Goal: Task Accomplishment & Management: Manage account settings

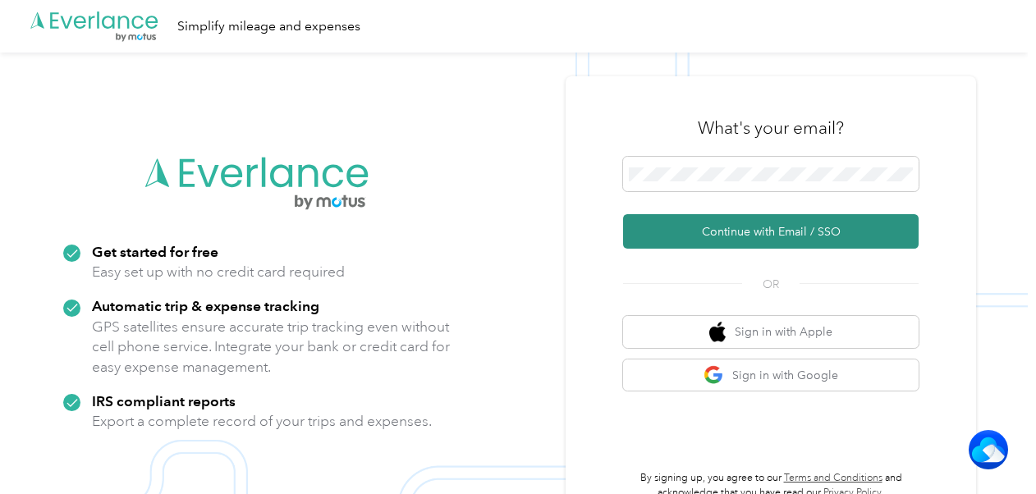
click at [748, 230] on button "Continue with Email / SSO" at bounding box center [771, 231] width 296 height 34
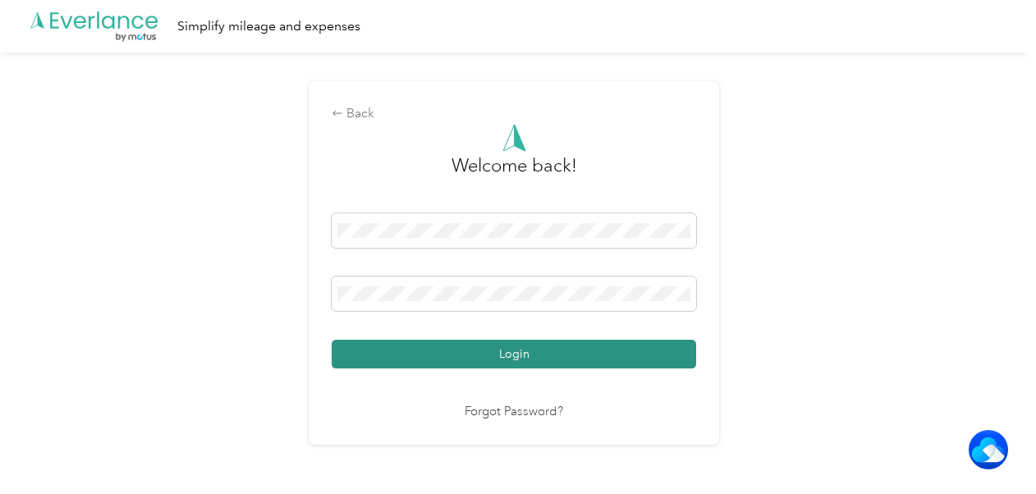
click at [491, 349] on button "Login" at bounding box center [514, 354] width 364 height 29
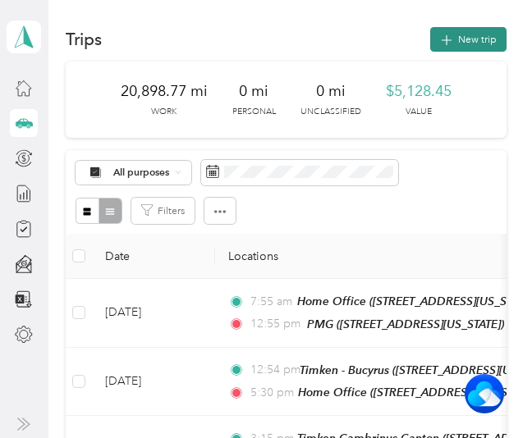
click at [455, 38] on button "New trip" at bounding box center [468, 39] width 76 height 25
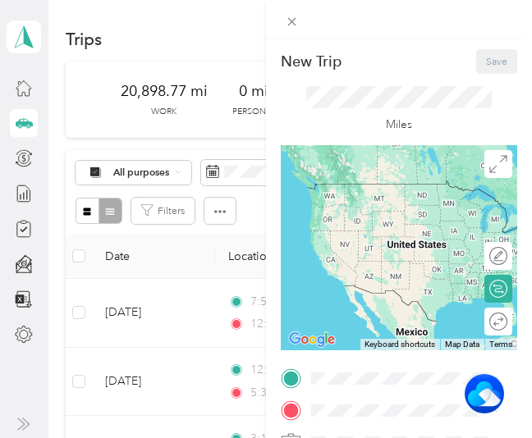
click at [365, 279] on span "[STREET_ADDRESS][US_STATE]" at bounding box center [411, 273] width 143 height 12
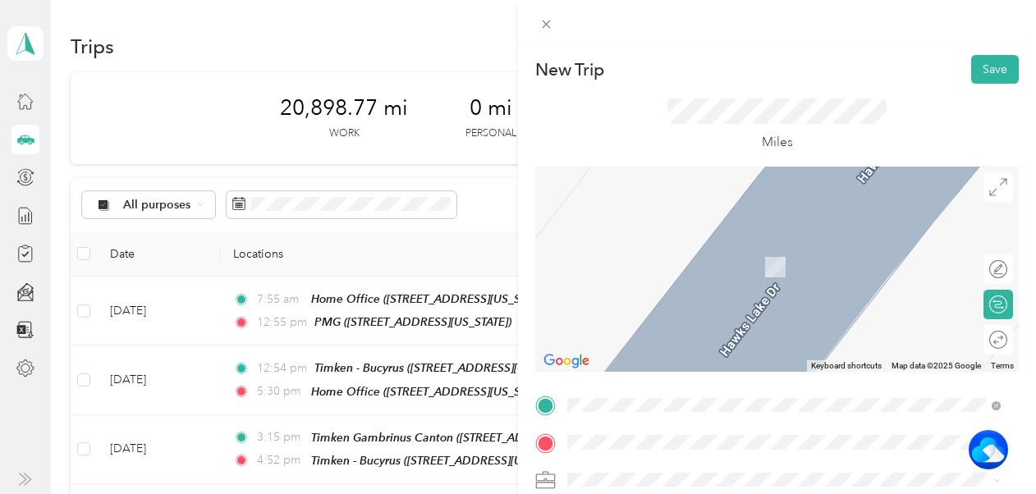
click at [671, 250] on span "[GEOGRAPHIC_DATA][PERSON_NAME][US_STATE], [GEOGRAPHIC_DATA]" at bounding box center [795, 243] width 394 height 15
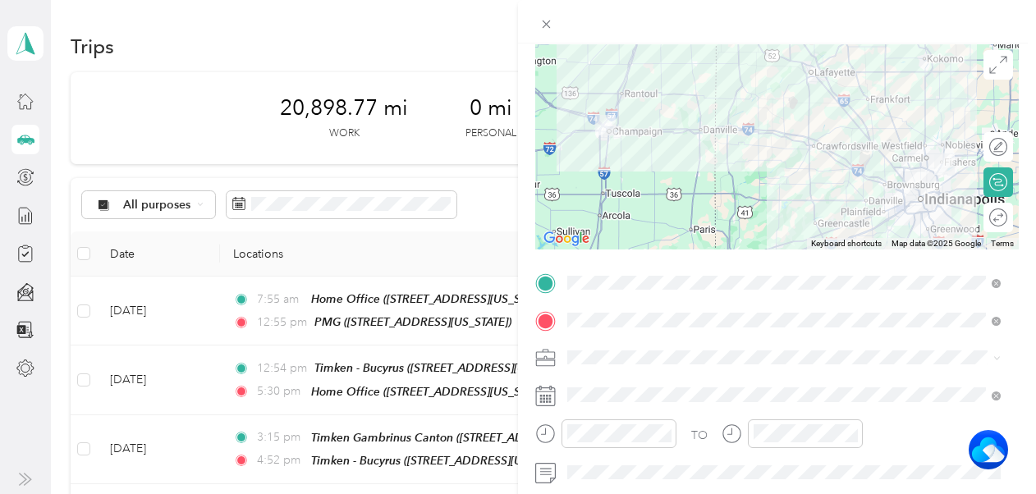
scroll to position [135, 0]
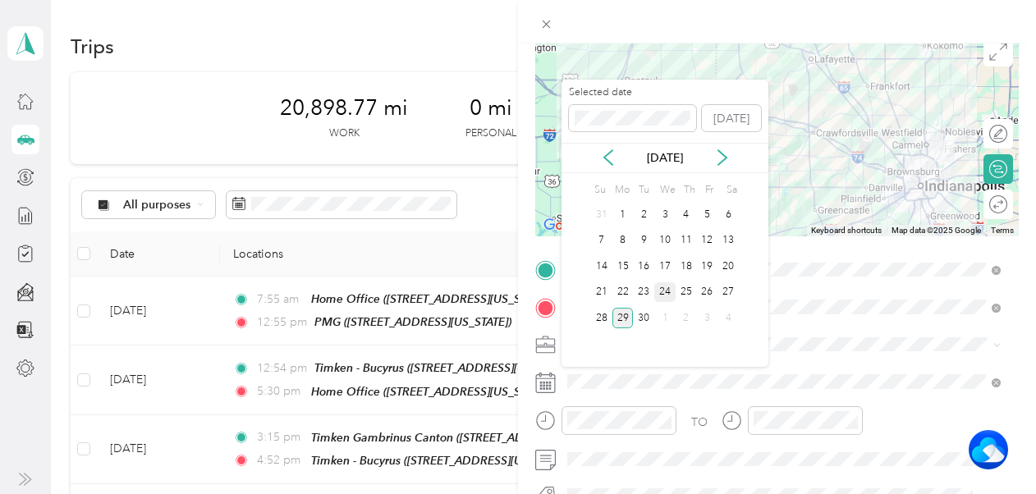
click at [663, 289] on div "24" at bounding box center [664, 292] width 21 height 21
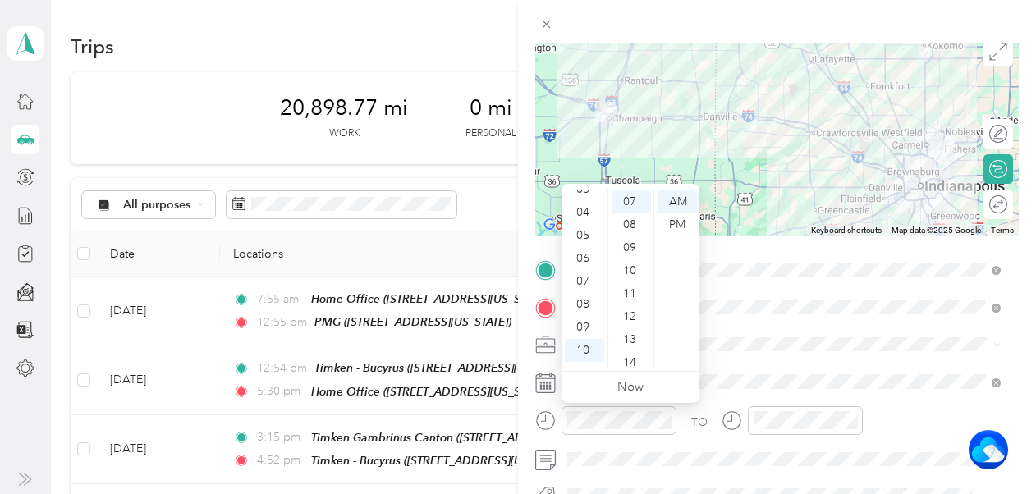
scroll to position [64, 0]
click at [580, 207] on div "03" at bounding box center [584, 206] width 39 height 23
click at [676, 222] on div "PM" at bounding box center [676, 224] width 39 height 23
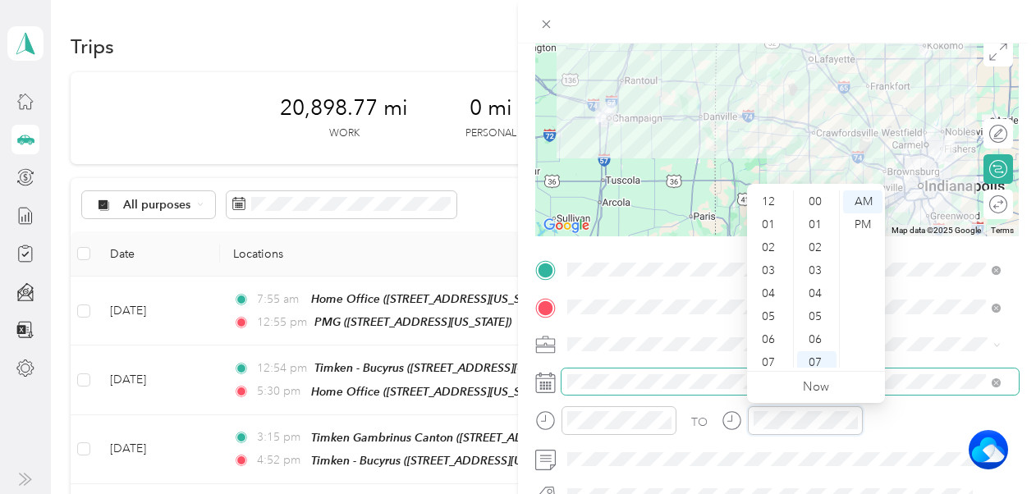
scroll to position [99, 0]
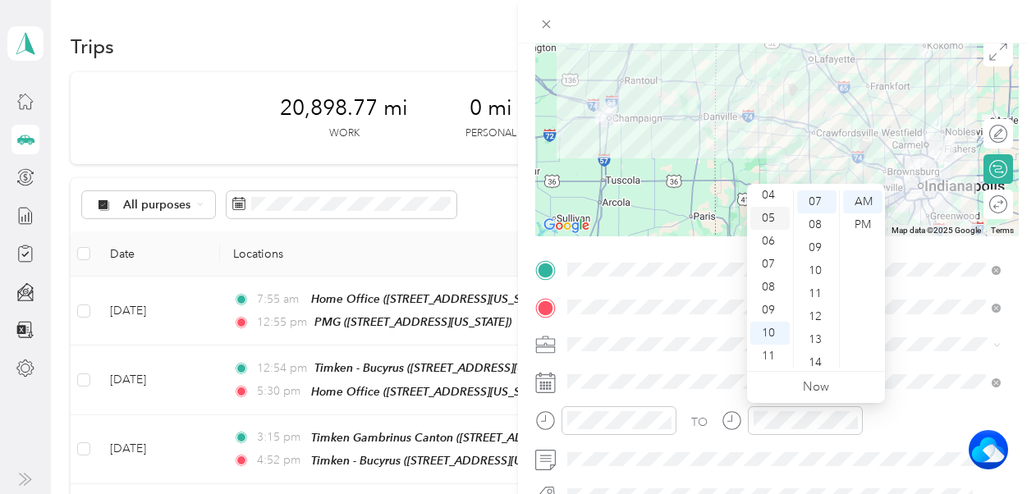
click at [770, 221] on div "05" at bounding box center [769, 218] width 39 height 23
click at [822, 268] on div "10" at bounding box center [816, 270] width 39 height 23
click at [864, 225] on div "PM" at bounding box center [862, 224] width 39 height 23
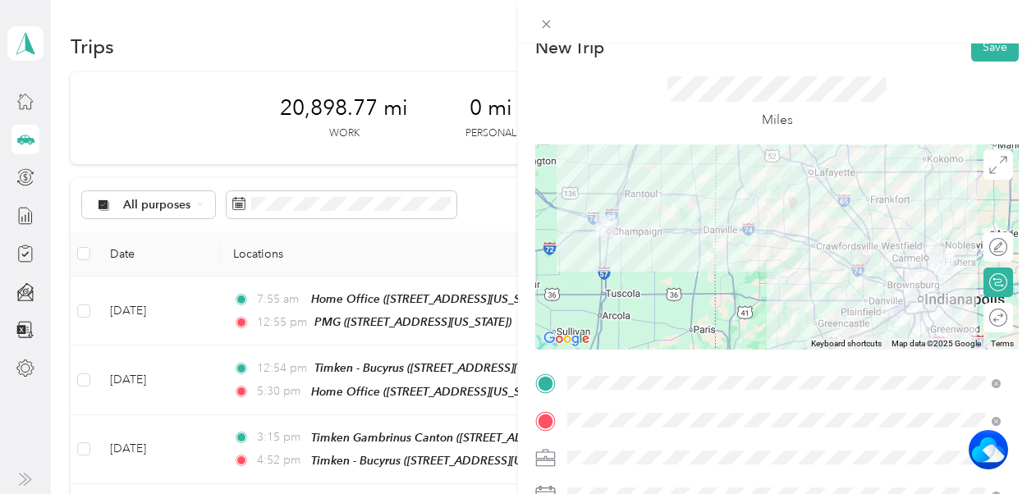
scroll to position [0, 0]
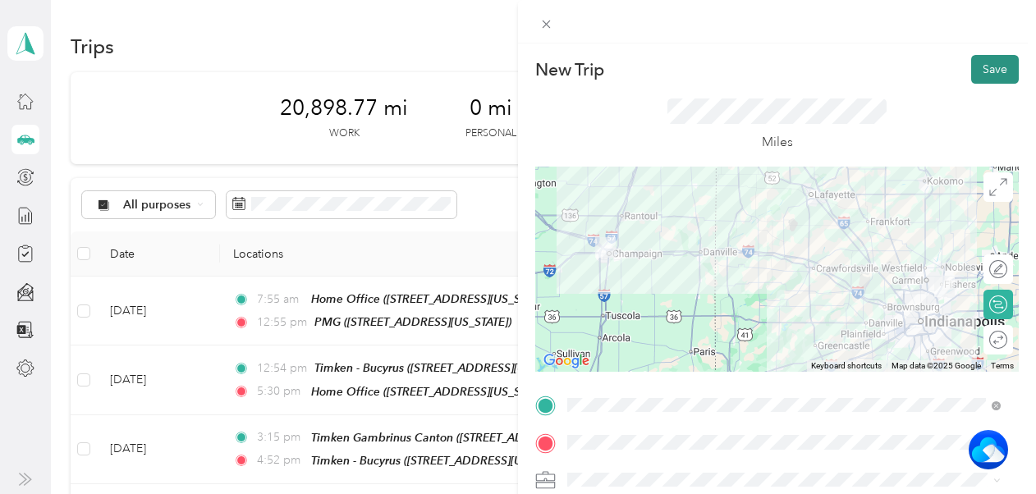
click at [971, 67] on button "Save" at bounding box center [995, 69] width 48 height 29
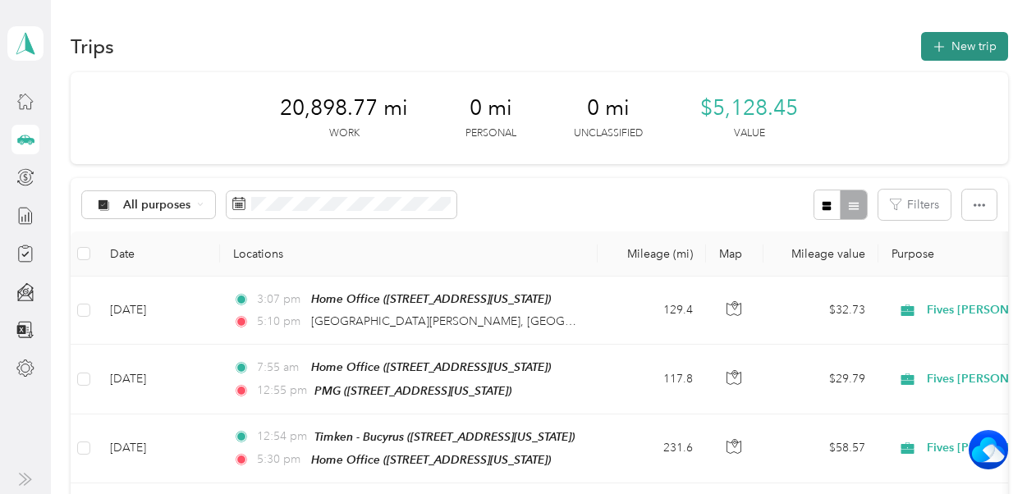
click at [957, 41] on button "New trip" at bounding box center [964, 46] width 87 height 29
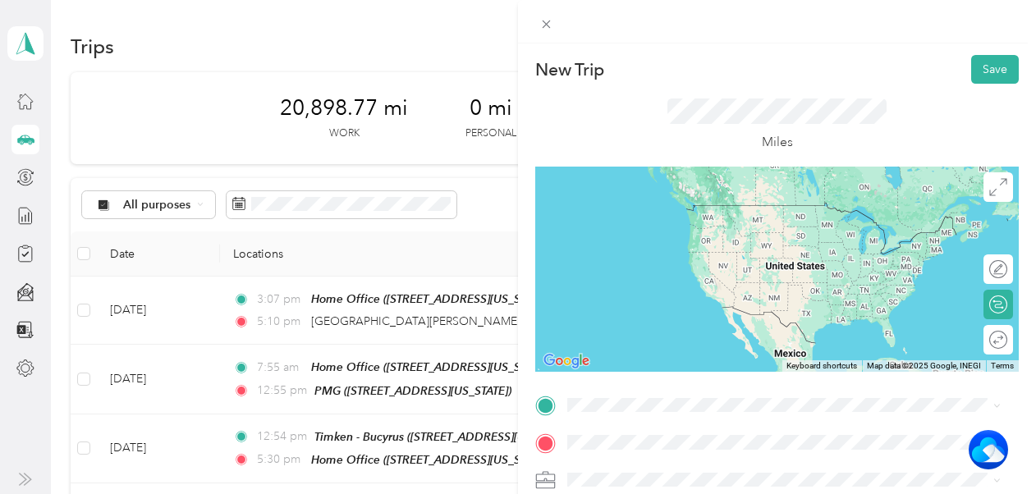
click at [676, 207] on span "[GEOGRAPHIC_DATA][PERSON_NAME][US_STATE], [GEOGRAPHIC_DATA]" at bounding box center [795, 199] width 394 height 15
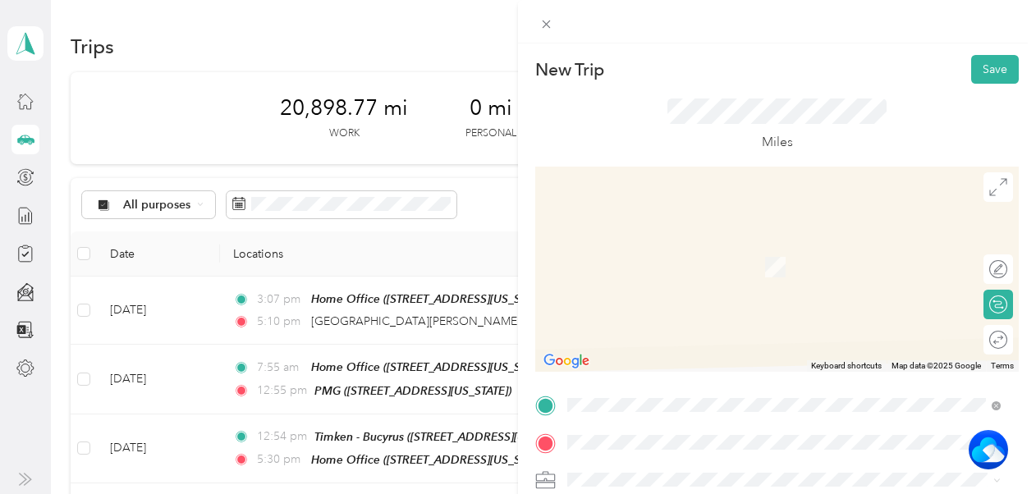
click at [657, 267] on span "[STREET_ADDRESS][PERSON_NAME][US_STATE]" at bounding box center [725, 267] width 255 height 14
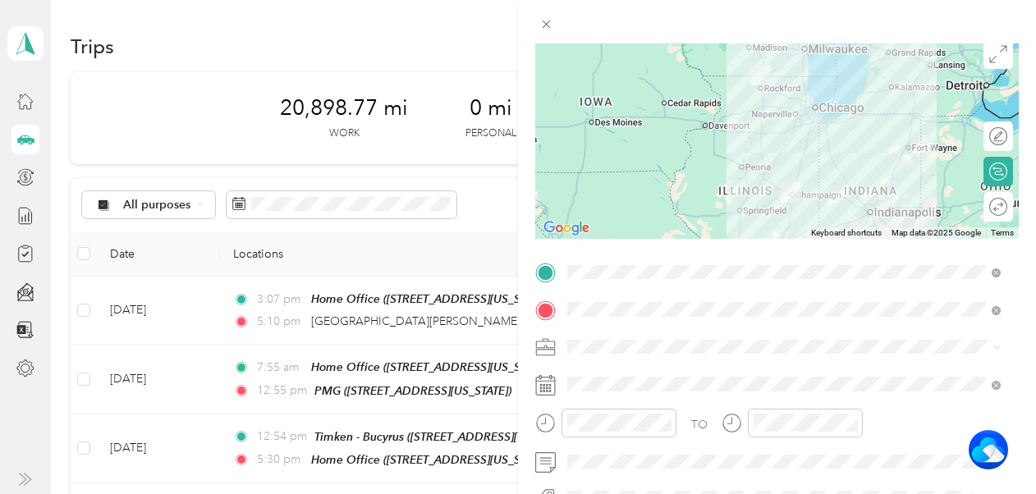
scroll to position [163, 0]
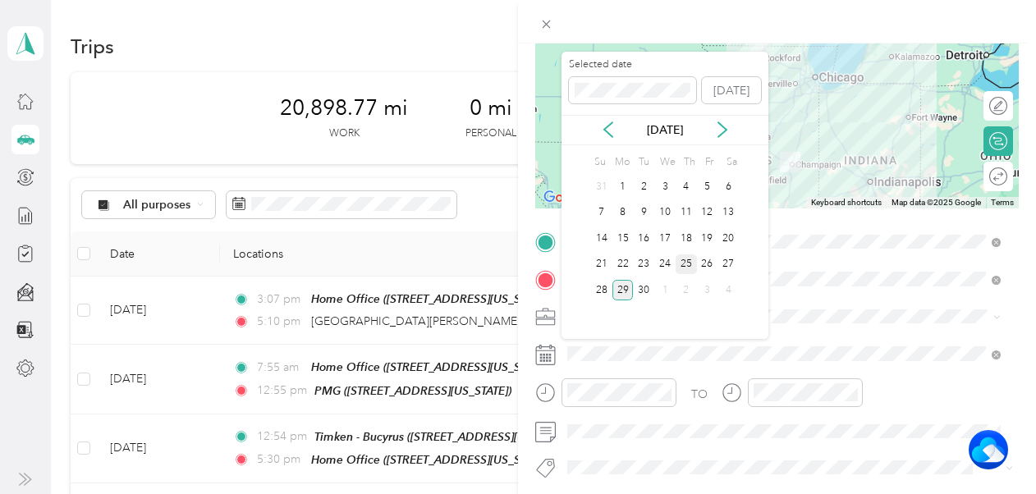
click at [686, 261] on div "25" at bounding box center [686, 264] width 21 height 21
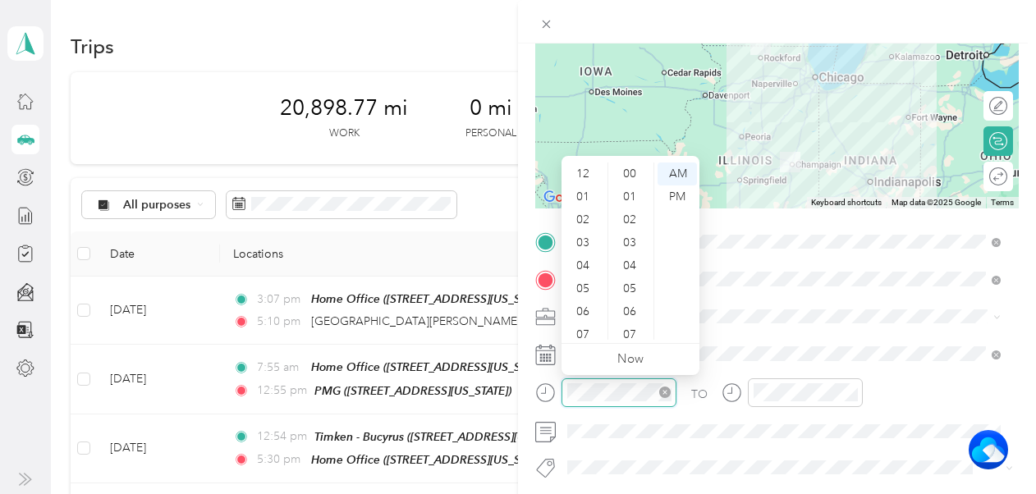
scroll to position [99, 0]
click at [588, 207] on div "06" at bounding box center [584, 213] width 39 height 23
click at [629, 322] on div "25" at bounding box center [631, 321] width 39 height 23
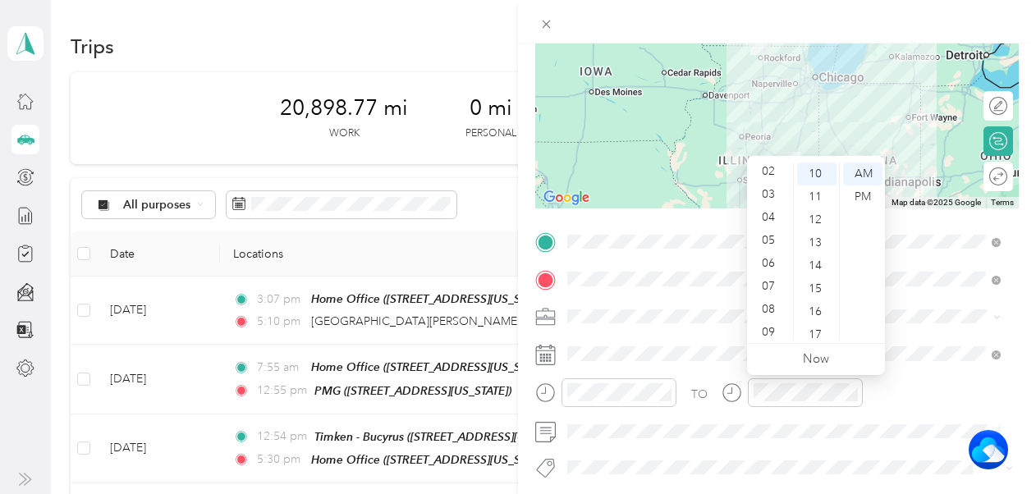
scroll to position [0, 0]
click at [769, 176] on div "12" at bounding box center [769, 174] width 39 height 23
click at [859, 198] on div "PM" at bounding box center [862, 197] width 39 height 23
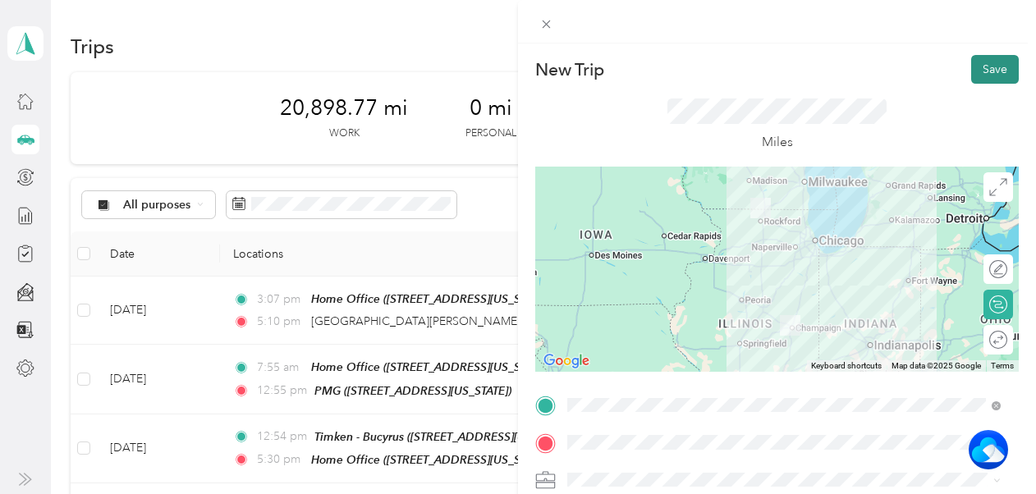
click at [971, 63] on button "Save" at bounding box center [995, 69] width 48 height 29
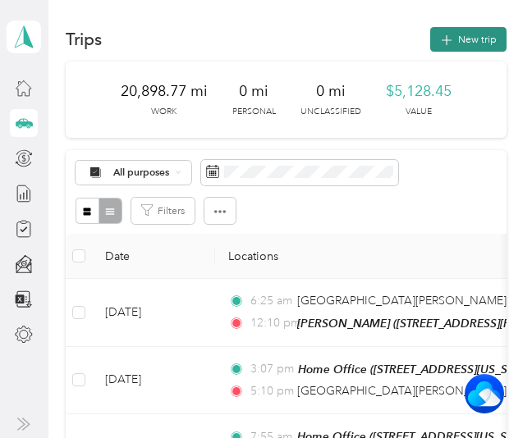
click at [465, 44] on button "New trip" at bounding box center [468, 39] width 76 height 25
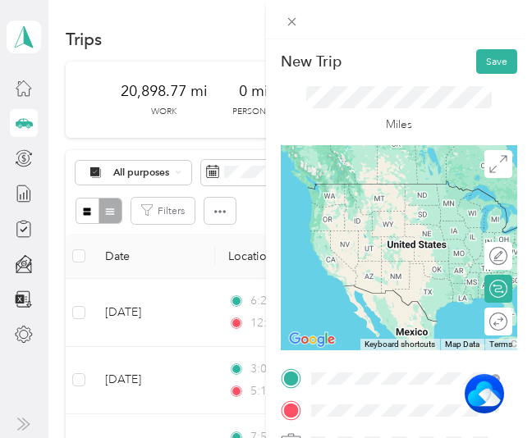
click at [383, 236] on span "[STREET_ADDRESS][PERSON_NAME][US_STATE]" at bounding box center [405, 235] width 131 height 27
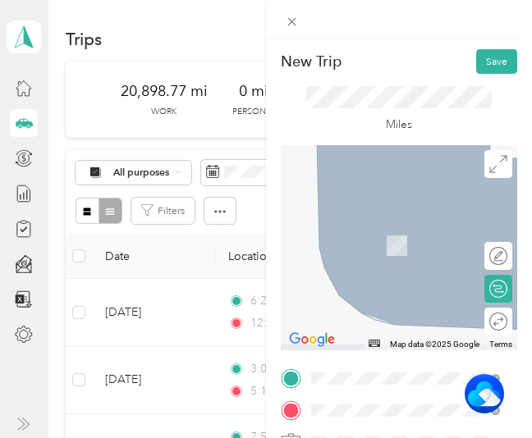
click at [383, 265] on span "[STREET_ADDRESS][US_STATE]" at bounding box center [411, 260] width 143 height 12
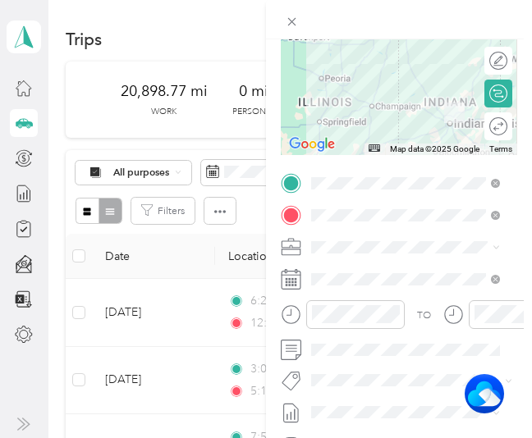
scroll to position [198, 0]
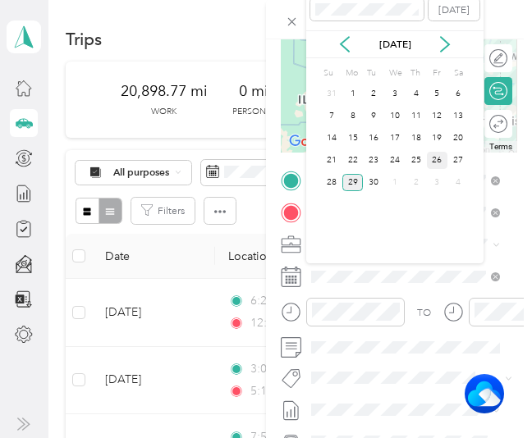
click at [437, 160] on div "26" at bounding box center [437, 160] width 21 height 17
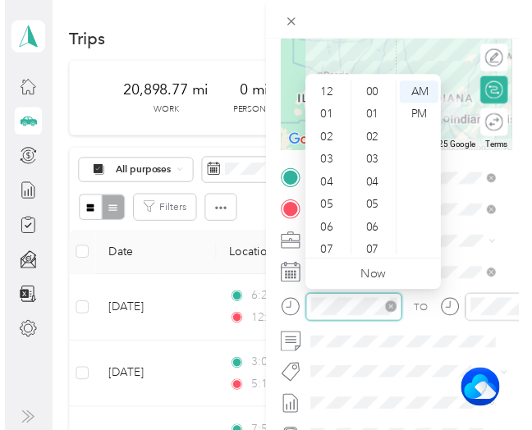
scroll to position [99, 0]
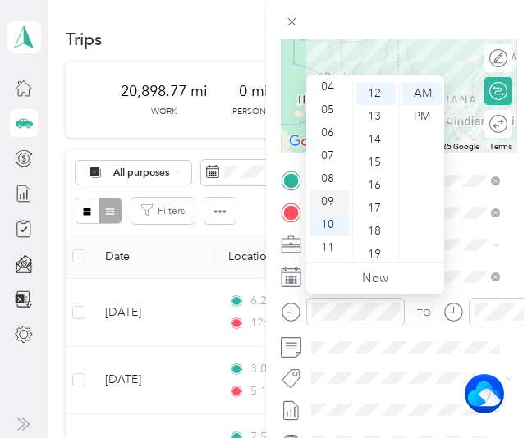
click at [335, 201] on div "09" at bounding box center [328, 201] width 39 height 23
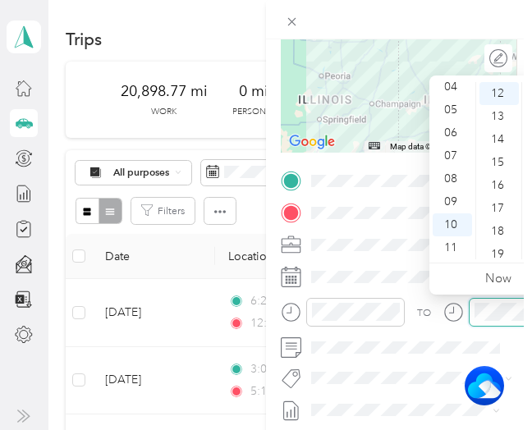
scroll to position [276, 0]
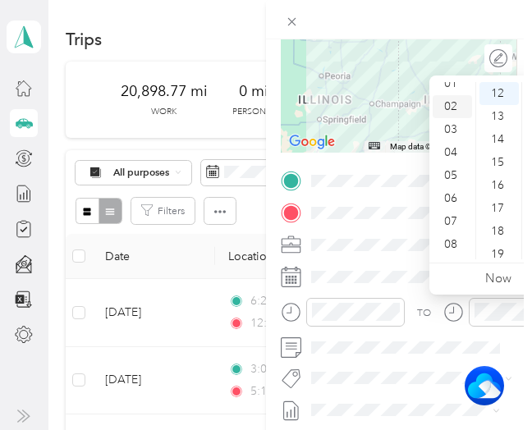
click at [450, 107] on div "02" at bounding box center [452, 106] width 39 height 23
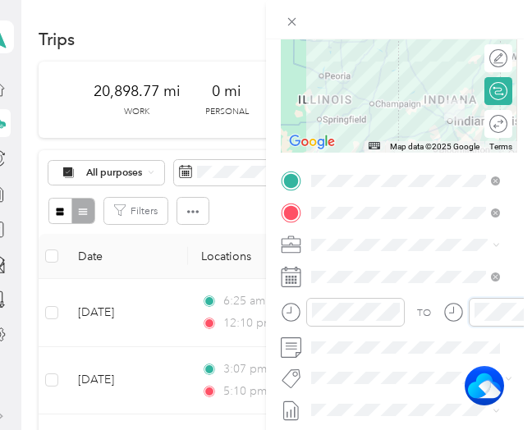
scroll to position [0, 0]
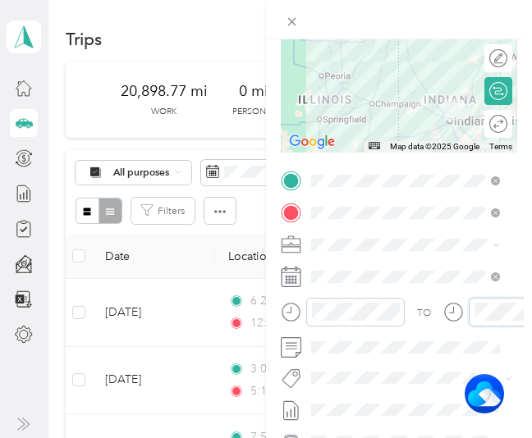
drag, startPoint x: 440, startPoint y: 436, endPoint x: 493, endPoint y: 432, distance: 53.5
click at [493, 432] on html "[PERSON_NAME] Personal dashboard Trips New trip 20,898.77 mi Work 0 mi Personal…" at bounding box center [262, 219] width 524 height 438
drag, startPoint x: 454, startPoint y: 433, endPoint x: 496, endPoint y: 424, distance: 42.7
click at [496, 424] on html "[PERSON_NAME] Personal dashboard Trips New trip 20,898.77 mi Work 0 mi Personal…" at bounding box center [262, 219] width 524 height 438
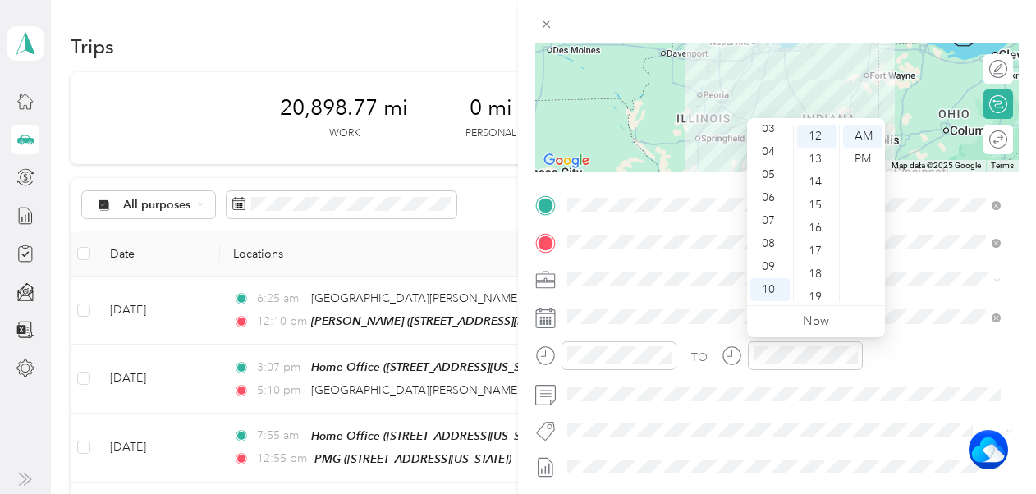
scroll to position [66, 0]
click at [767, 141] on div "03" at bounding box center [769, 139] width 39 height 23
click at [857, 158] on div "PM" at bounding box center [862, 159] width 39 height 23
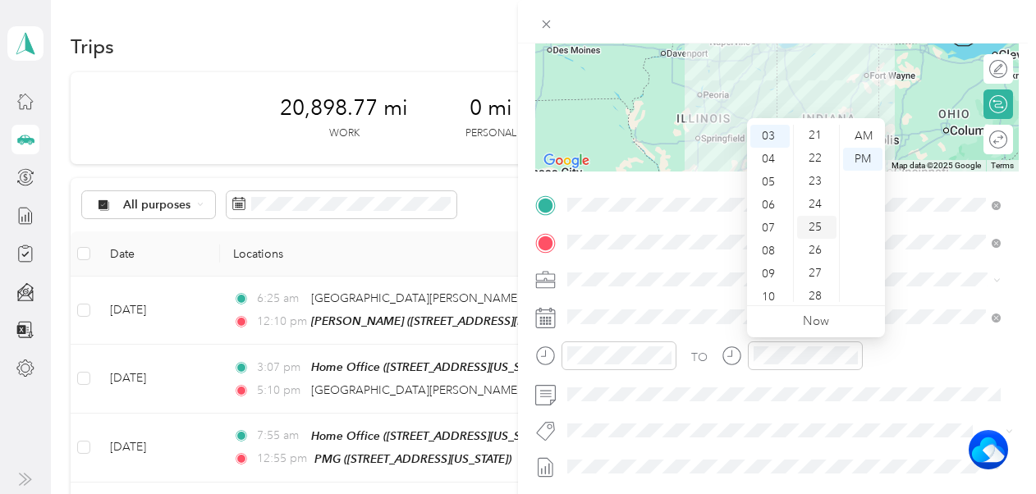
click at [815, 223] on div "25" at bounding box center [816, 227] width 39 height 23
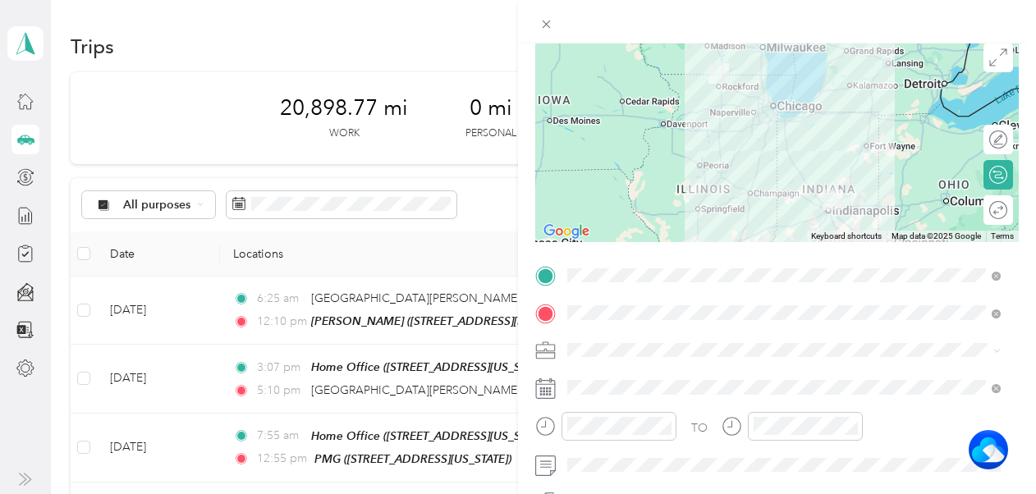
scroll to position [0, 0]
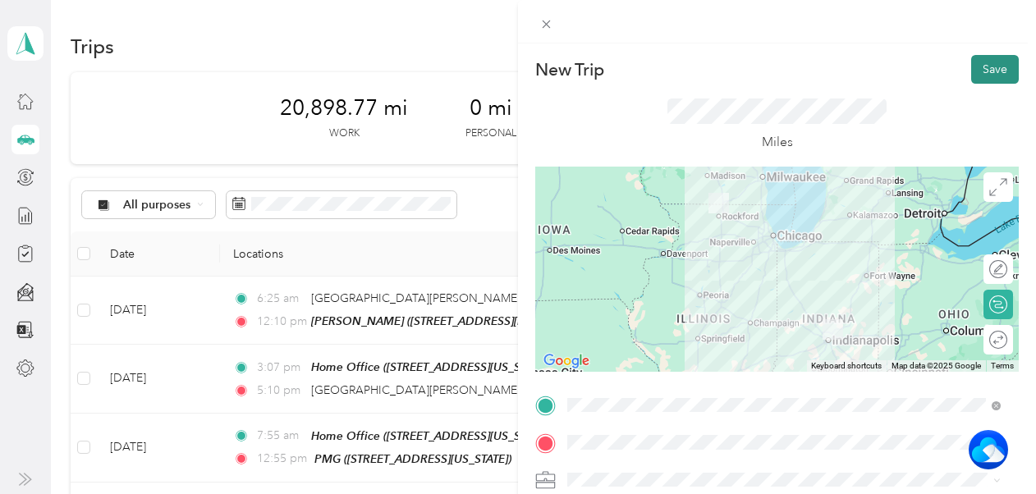
click at [975, 70] on button "Save" at bounding box center [995, 69] width 48 height 29
